Goal: Transaction & Acquisition: Book appointment/travel/reservation

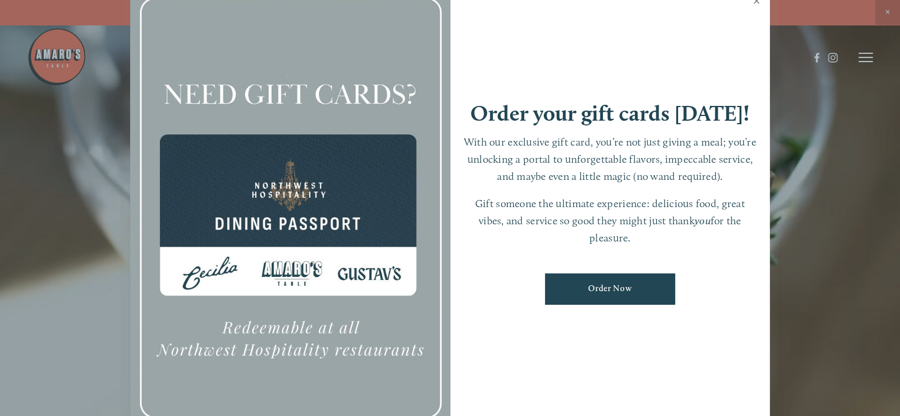
click at [755, 1] on link "Close" at bounding box center [756, 2] width 23 height 33
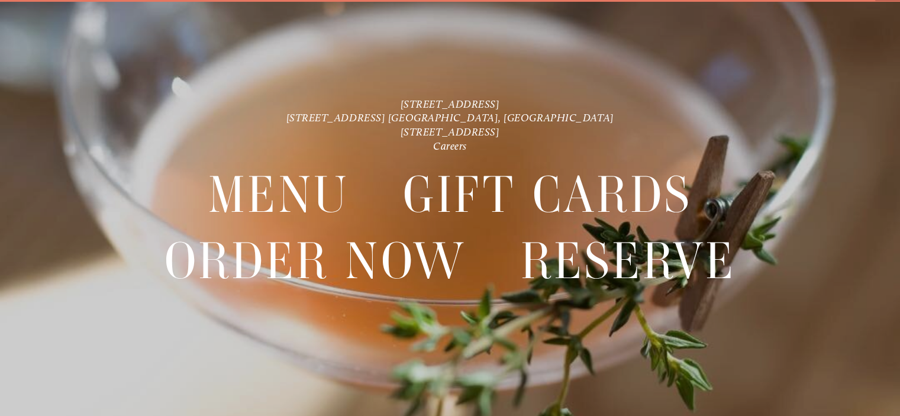
scroll to position [24, 0]
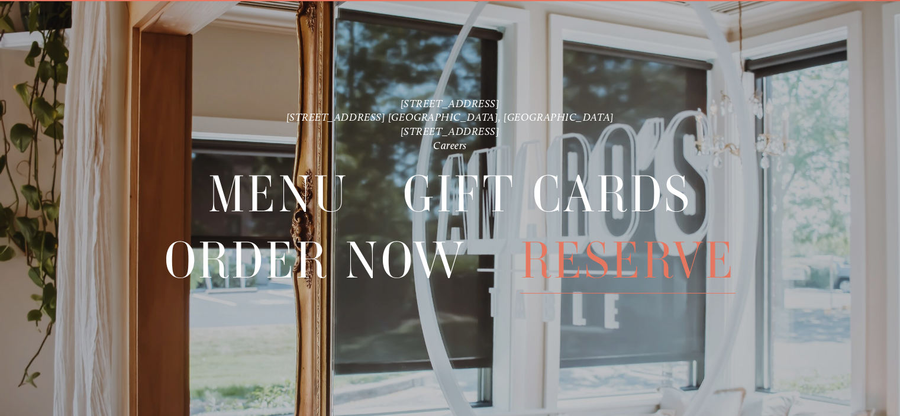
click at [643, 262] on span "Reserve" at bounding box center [627, 261] width 215 height 66
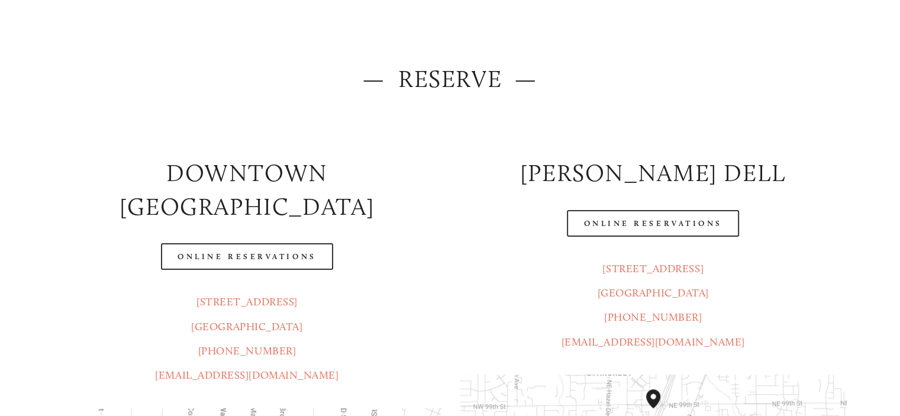
scroll to position [127, 0]
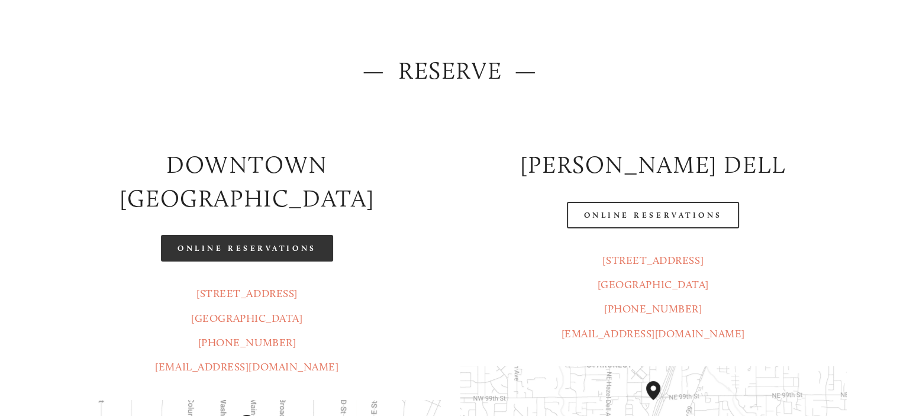
click at [292, 235] on link "Online Reservations" at bounding box center [247, 248] width 172 height 27
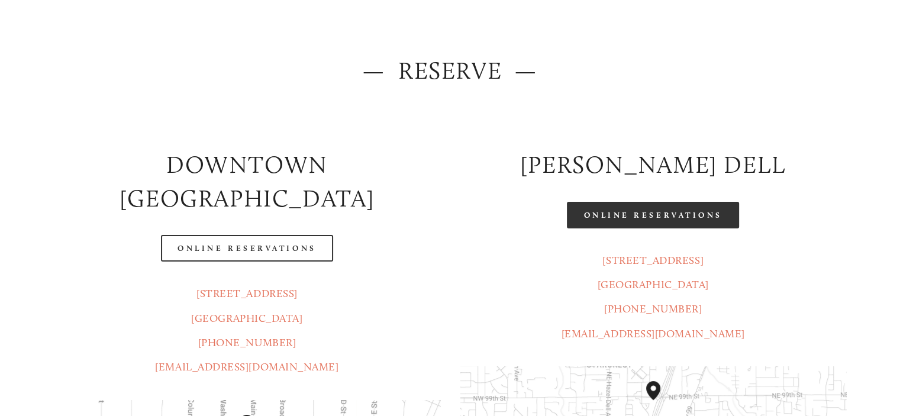
click at [611, 208] on link "Online Reservations" at bounding box center [653, 215] width 172 height 27
